Goal: Browse casually: Explore the website without a specific task or goal

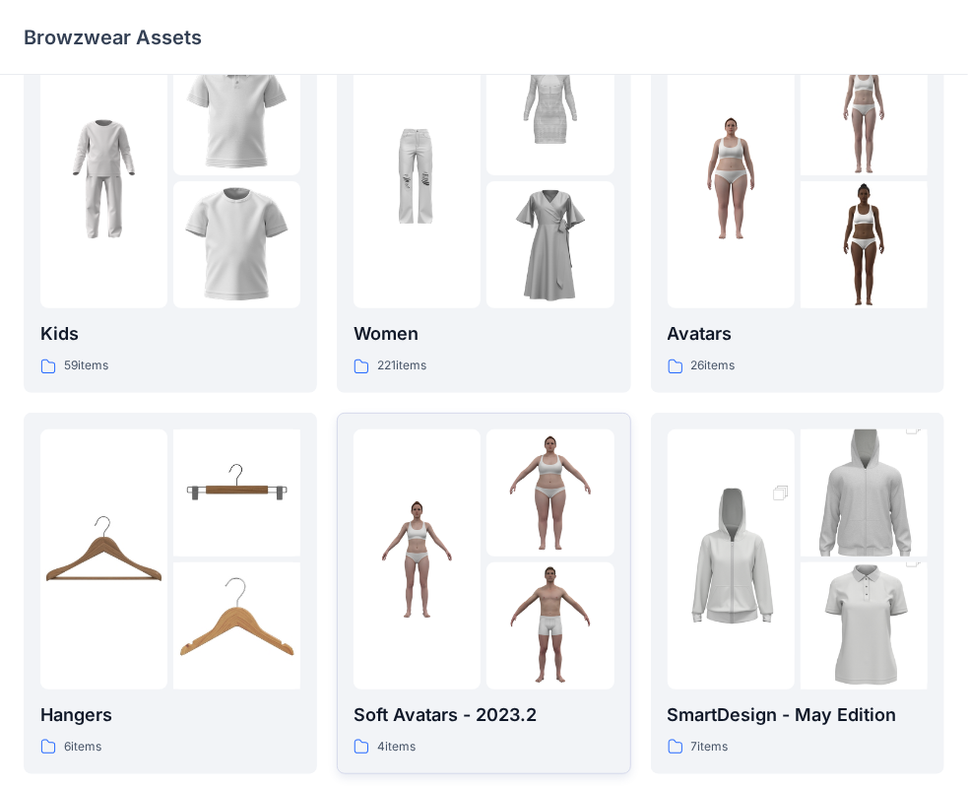
scroll to position [98, 0]
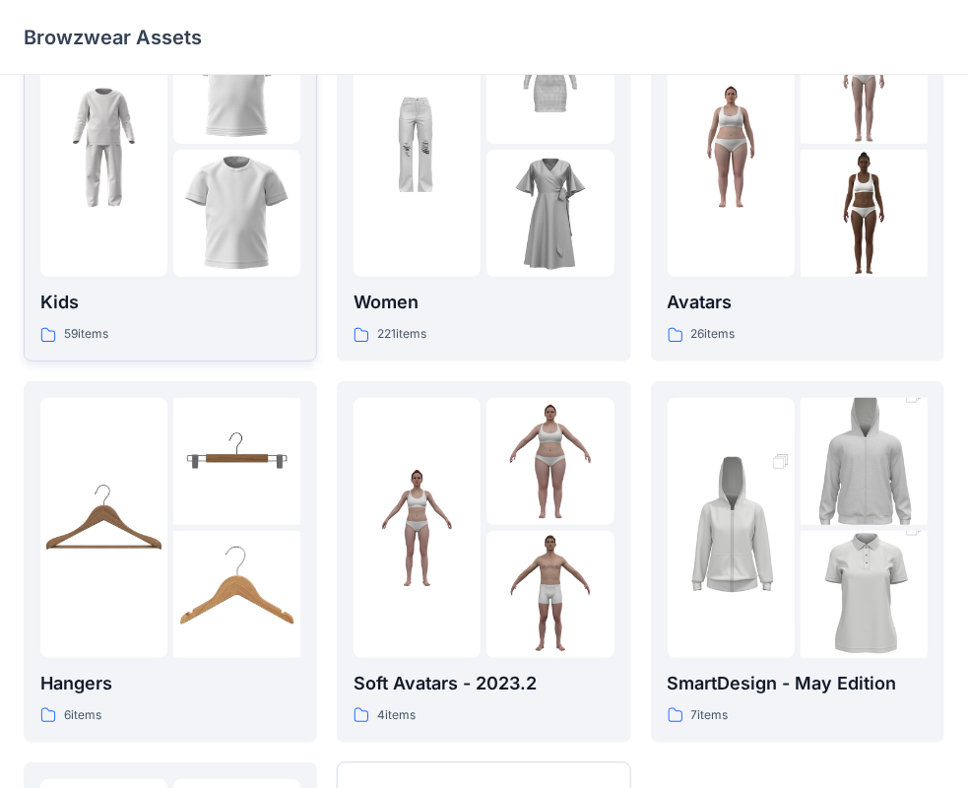
click at [232, 171] on img at bounding box center [236, 213] width 127 height 127
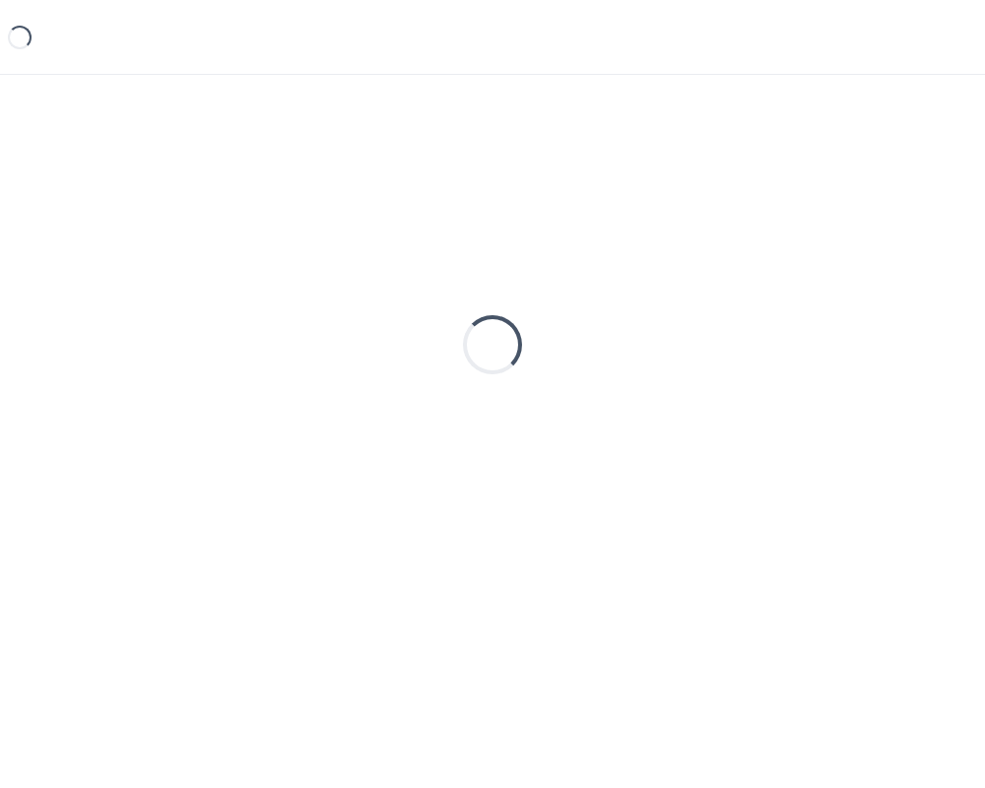
click at [231, 169] on div "Loading..." at bounding box center [492, 344] width 937 height 492
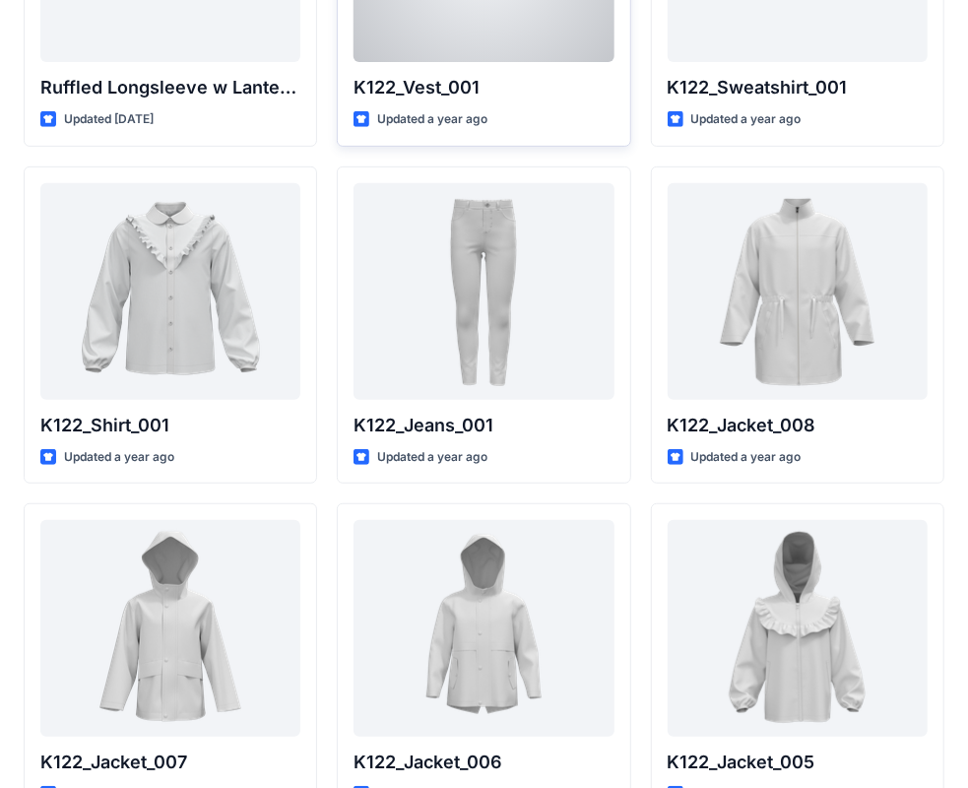
scroll to position [591, 0]
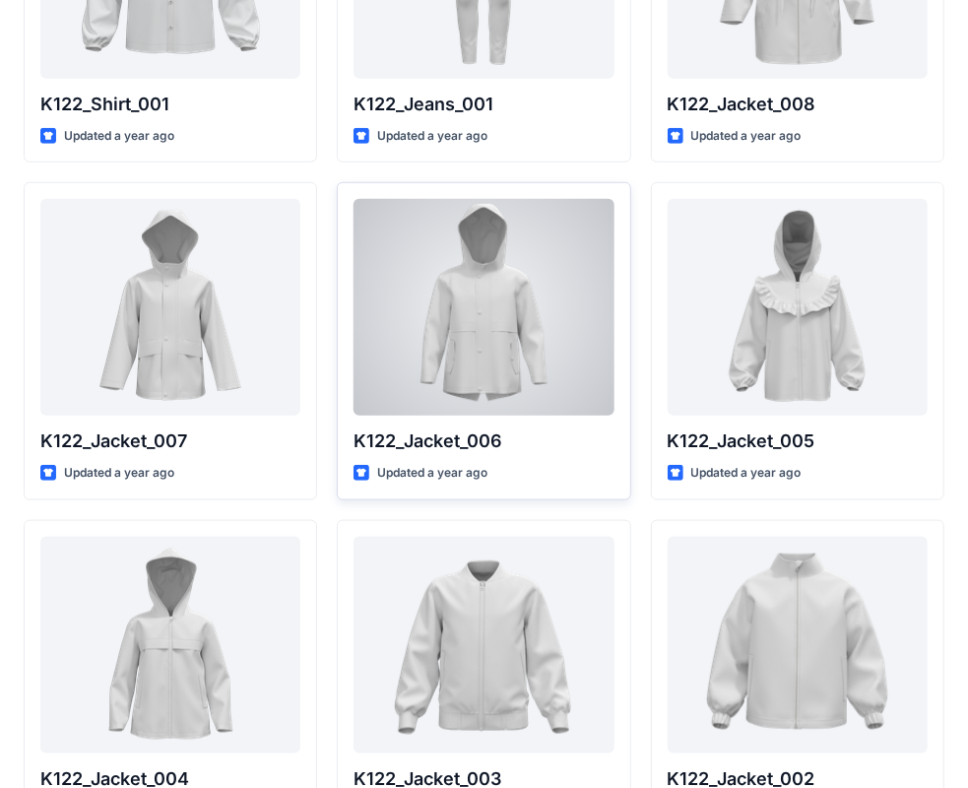
click at [443, 211] on div at bounding box center [484, 307] width 260 height 217
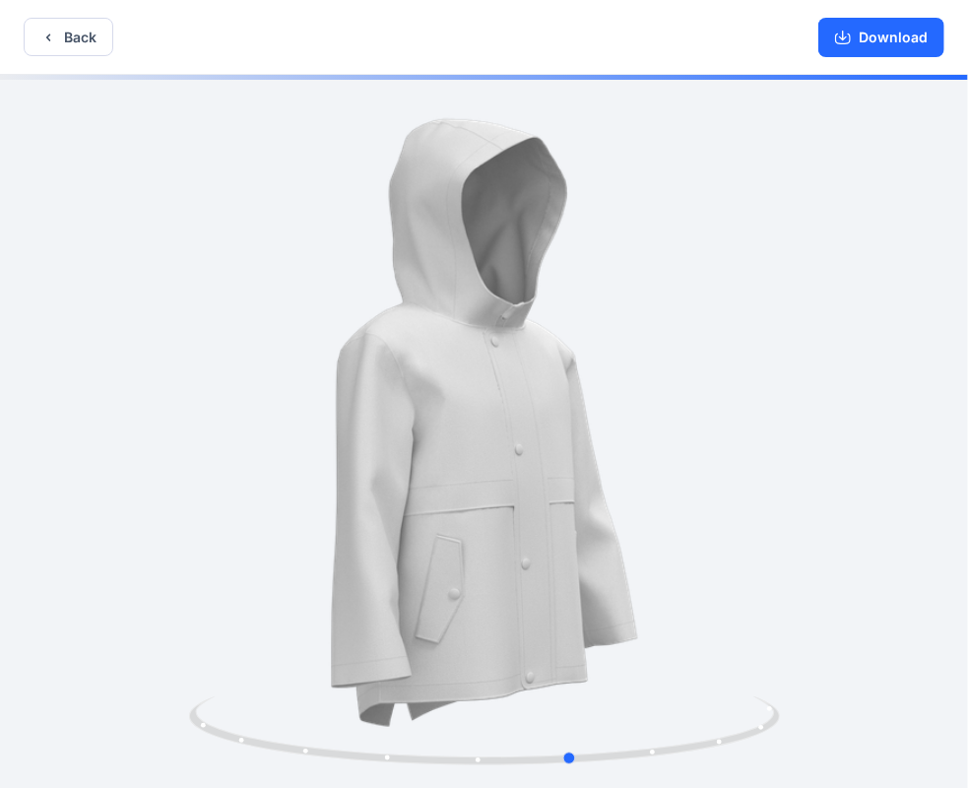
drag, startPoint x: 475, startPoint y: 353, endPoint x: 597, endPoint y: 382, distance: 125.6
click at [601, 382] on div at bounding box center [484, 433] width 968 height 717
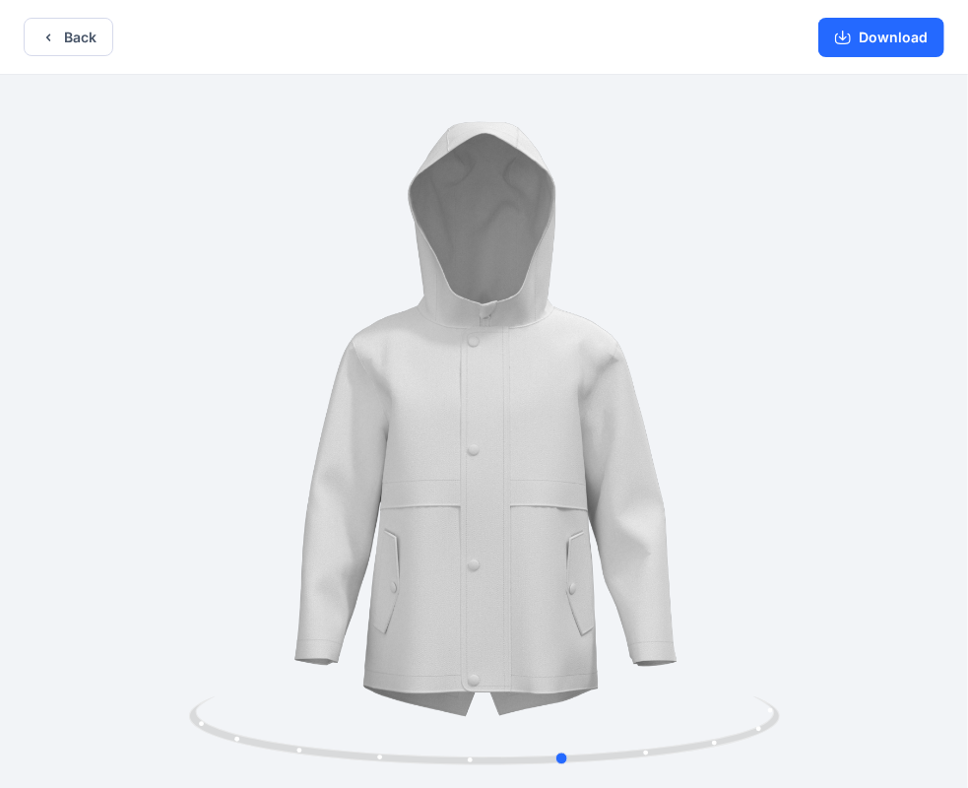
drag, startPoint x: 593, startPoint y: 386, endPoint x: 531, endPoint y: 415, distance: 68.3
click at [531, 415] on div at bounding box center [484, 433] width 968 height 717
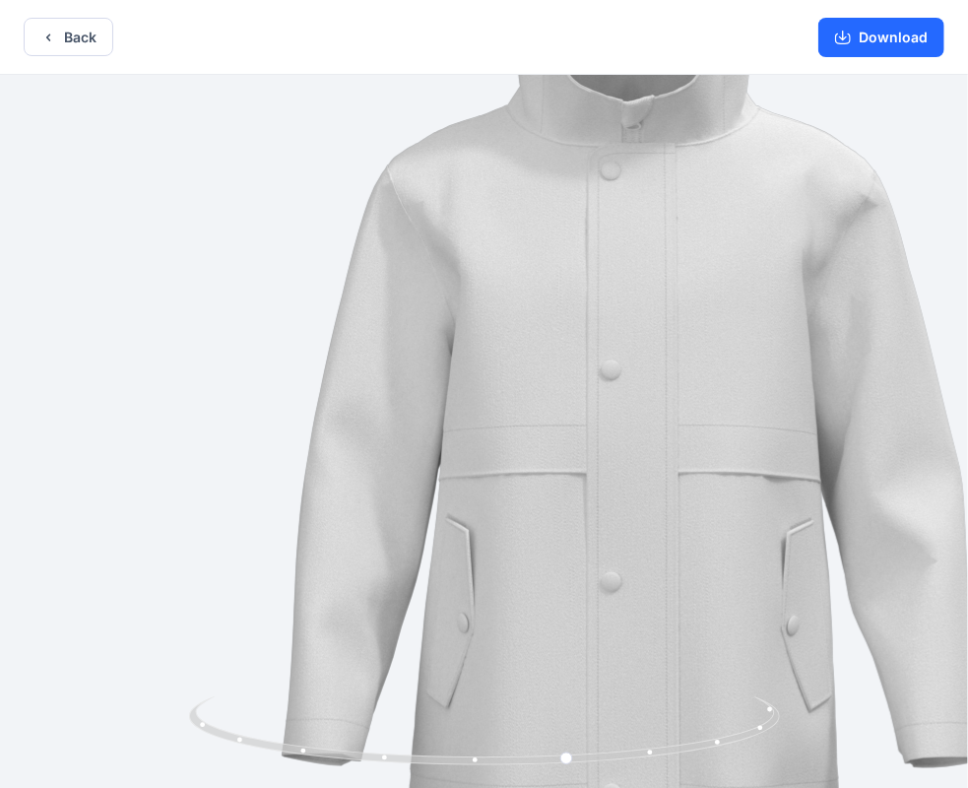
drag, startPoint x: 515, startPoint y: 528, endPoint x: 662, endPoint y: 433, distance: 174.5
click at [662, 433] on img at bounding box center [630, 339] width 1319 height 1319
